Goal: Task Accomplishment & Management: Manage account settings

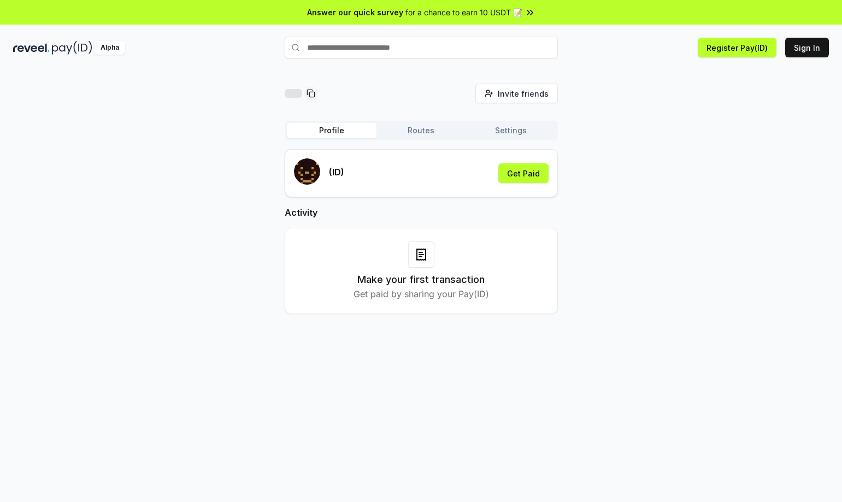
click at [418, 128] on button "Routes" at bounding box center [421, 130] width 90 height 15
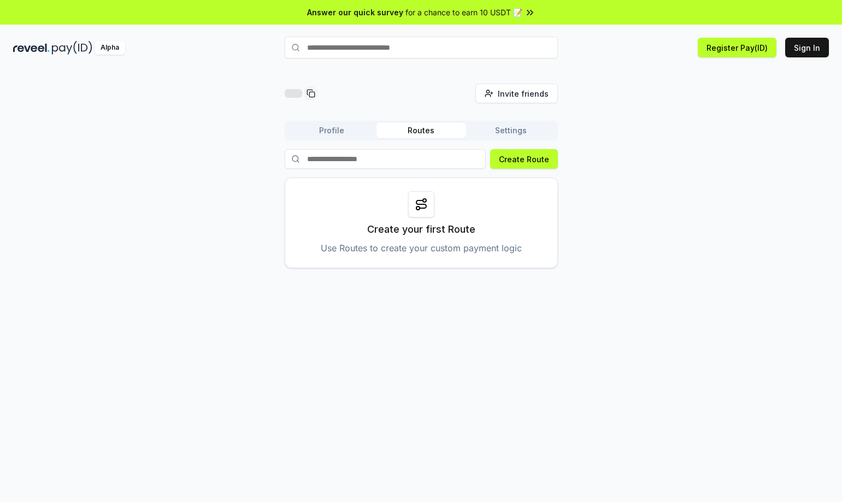
click at [530, 133] on button "Settings" at bounding box center [511, 130] width 90 height 15
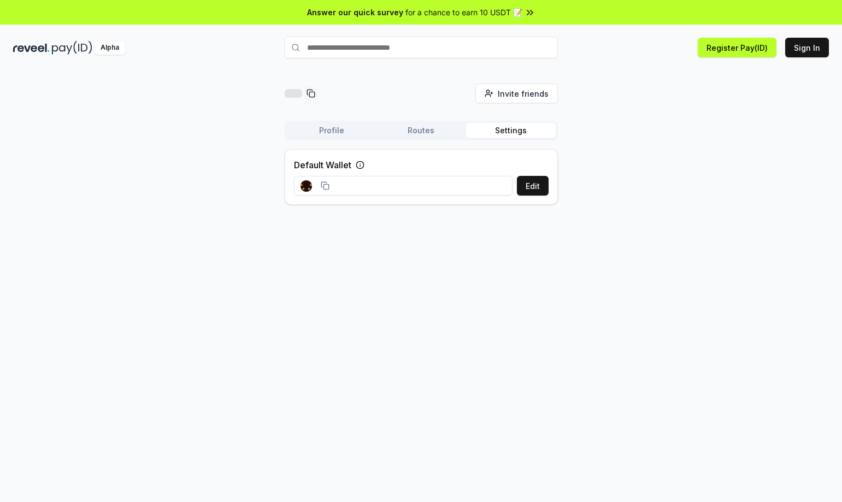
click at [347, 128] on button "Profile" at bounding box center [332, 130] width 90 height 15
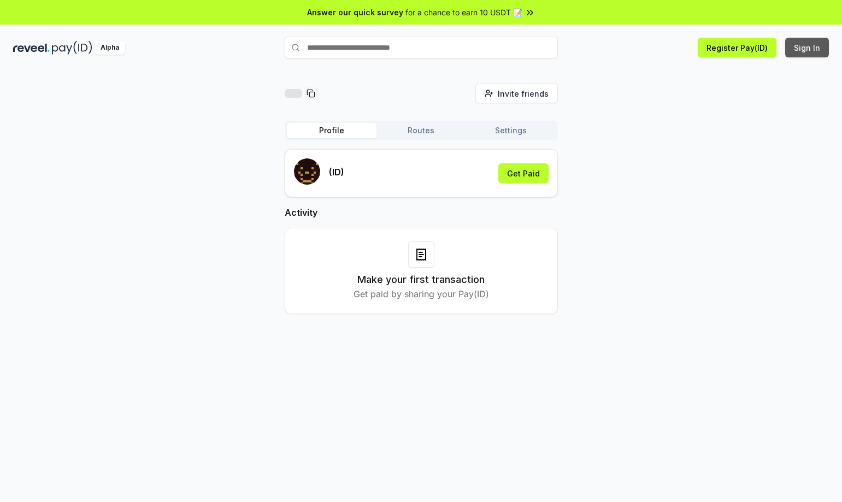
click at [812, 47] on button "Sign In" at bounding box center [807, 48] width 44 height 20
